Goal: Information Seeking & Learning: Learn about a topic

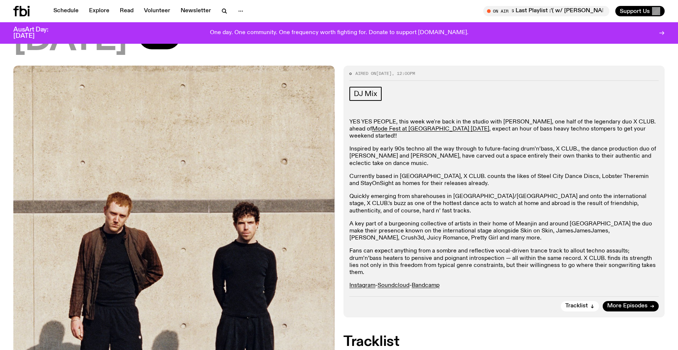
scroll to position [82, 0]
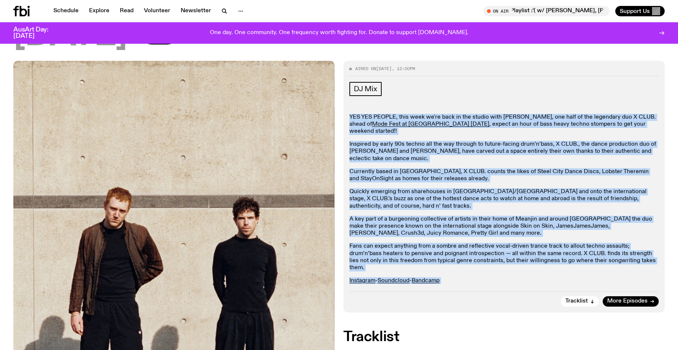
drag, startPoint x: 452, startPoint y: 283, endPoint x: 343, endPoint y: 109, distance: 205.5
click at [343, 109] on div "Aired on 10.10.25 , 12:00pm DJ Mix YES YES PEOPLE, this week we're back in the …" at bounding box center [503, 186] width 321 height 251
copy div "YES YES PEOPLE, this week we're back in the studio with Jesse, one half of the …"
drag, startPoint x: 479, startPoint y: 273, endPoint x: 432, endPoint y: 272, distance: 46.7
click at [479, 273] on div "YES YES PEOPLE, this week we're back in the studio with Jesse, one half of the …" at bounding box center [503, 206] width 309 height 184
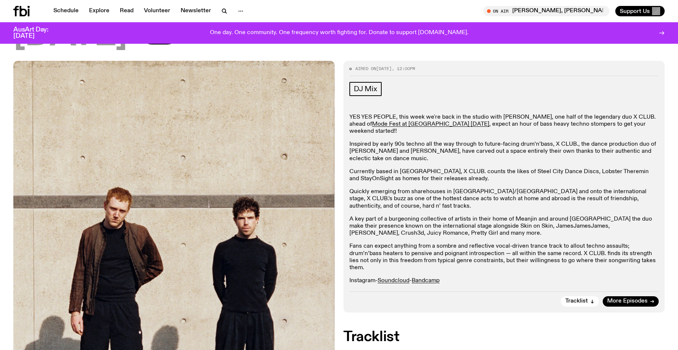
click at [367, 278] on link "Instagram" at bounding box center [362, 281] width 26 height 6
click at [411, 278] on link "Bandcamp" at bounding box center [425, 281] width 28 height 6
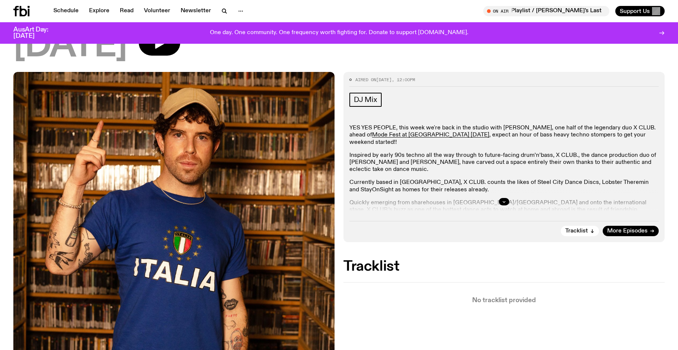
scroll to position [110, 0]
